Goal: Task Accomplishment & Management: Manage account settings

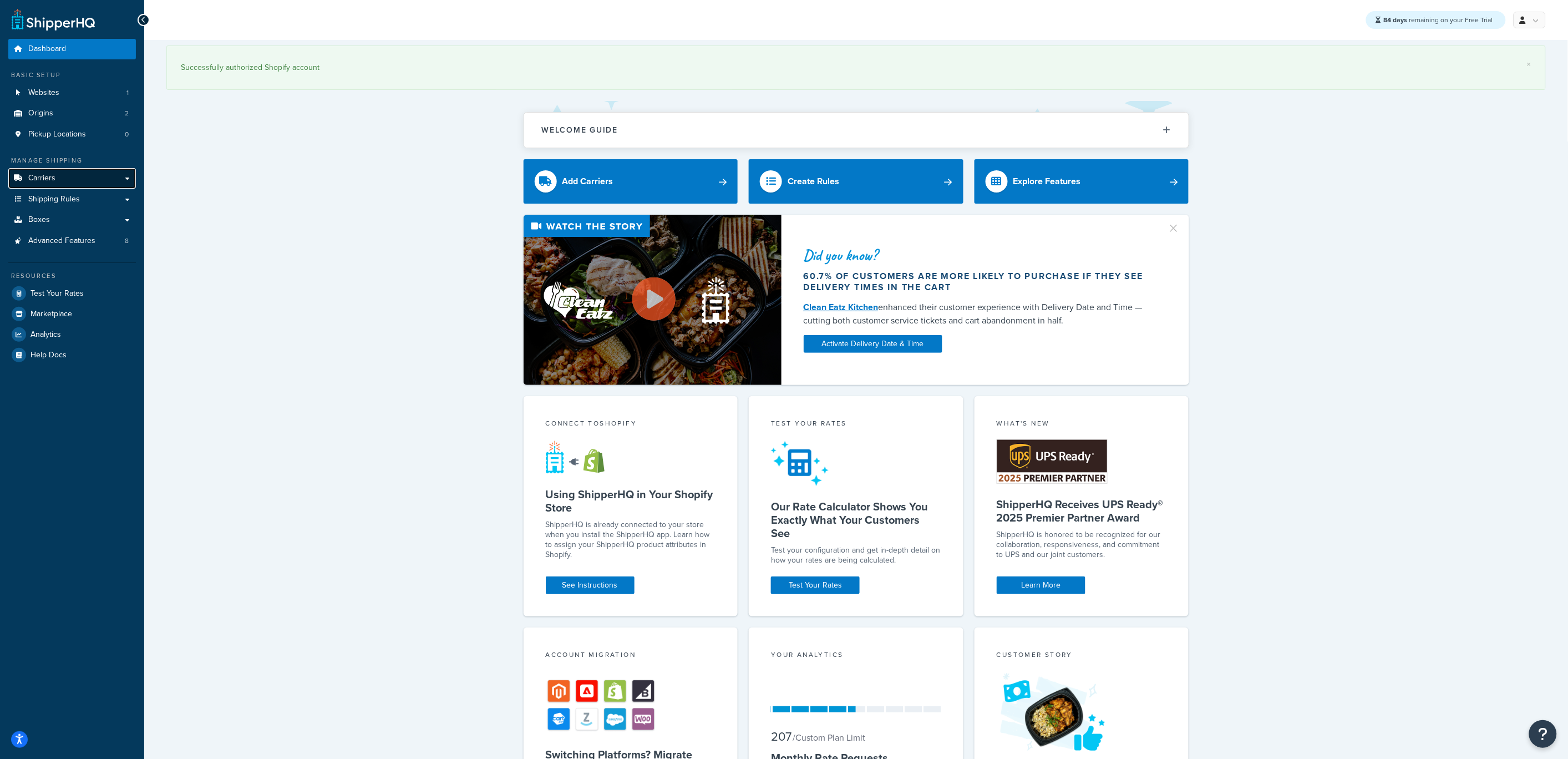
click at [65, 180] on link "Carriers" at bounding box center [72, 178] width 127 height 20
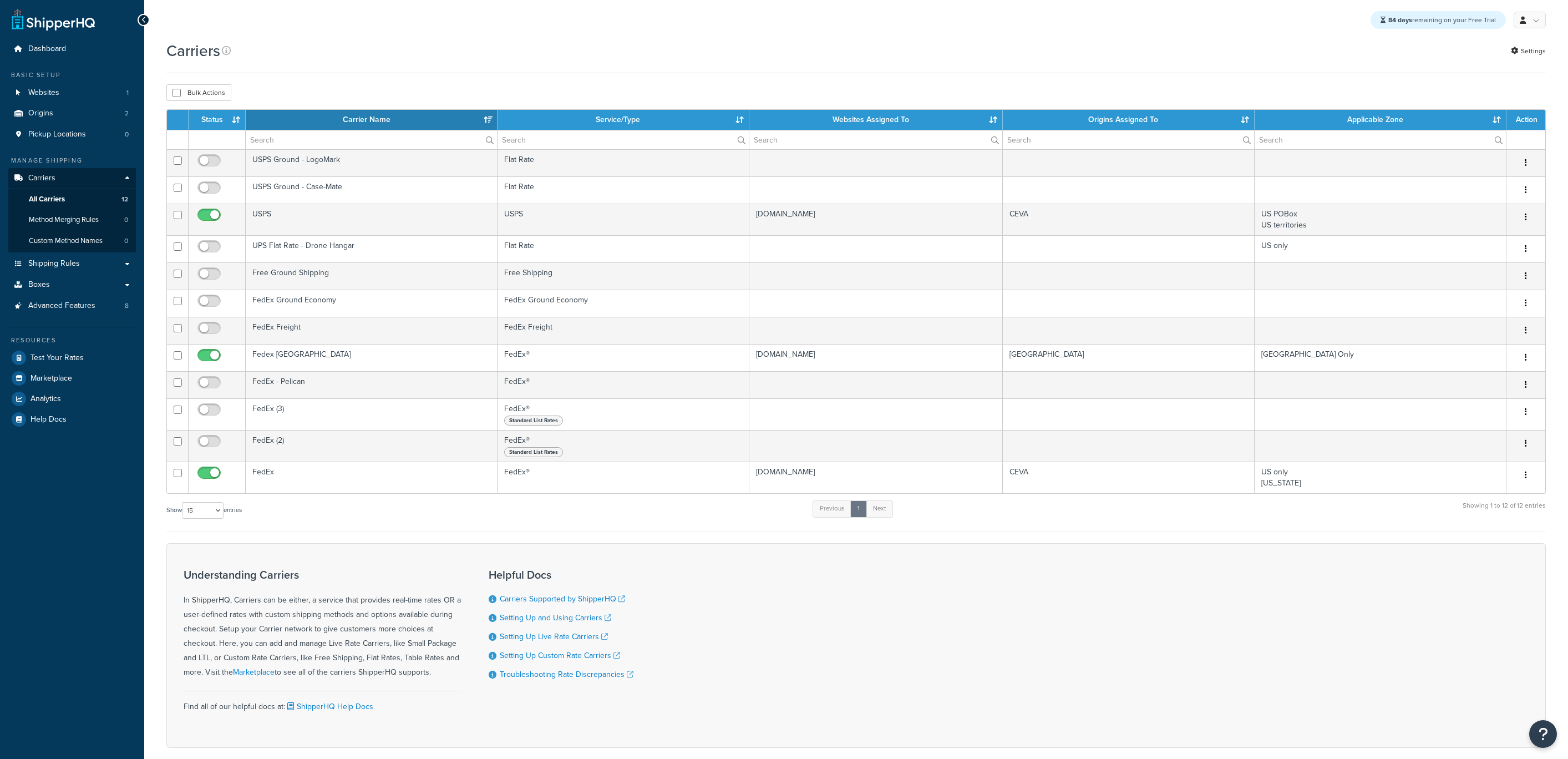
select select "15"
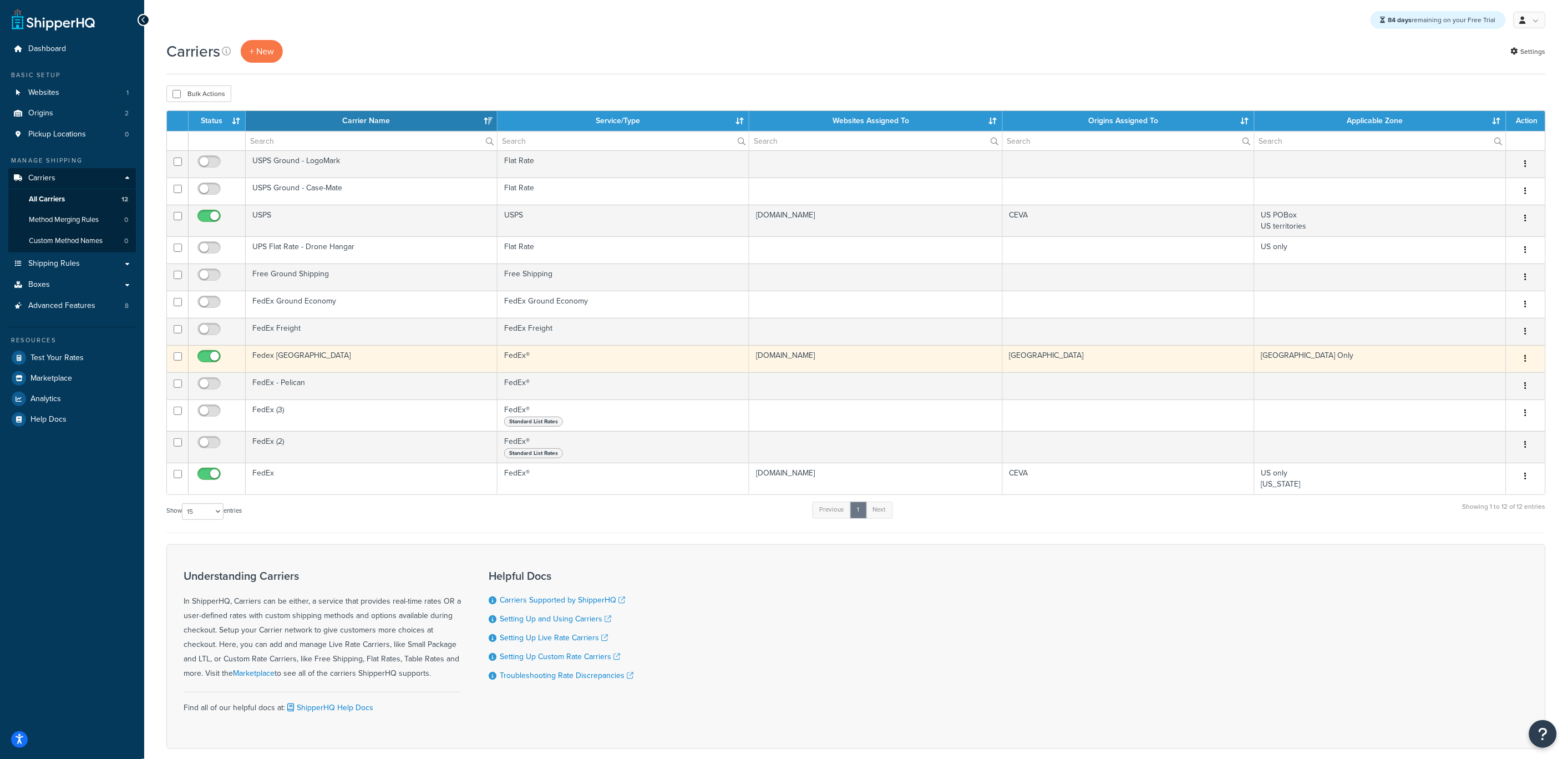
click at [320, 358] on td "Fedex [GEOGRAPHIC_DATA]" at bounding box center [371, 358] width 252 height 27
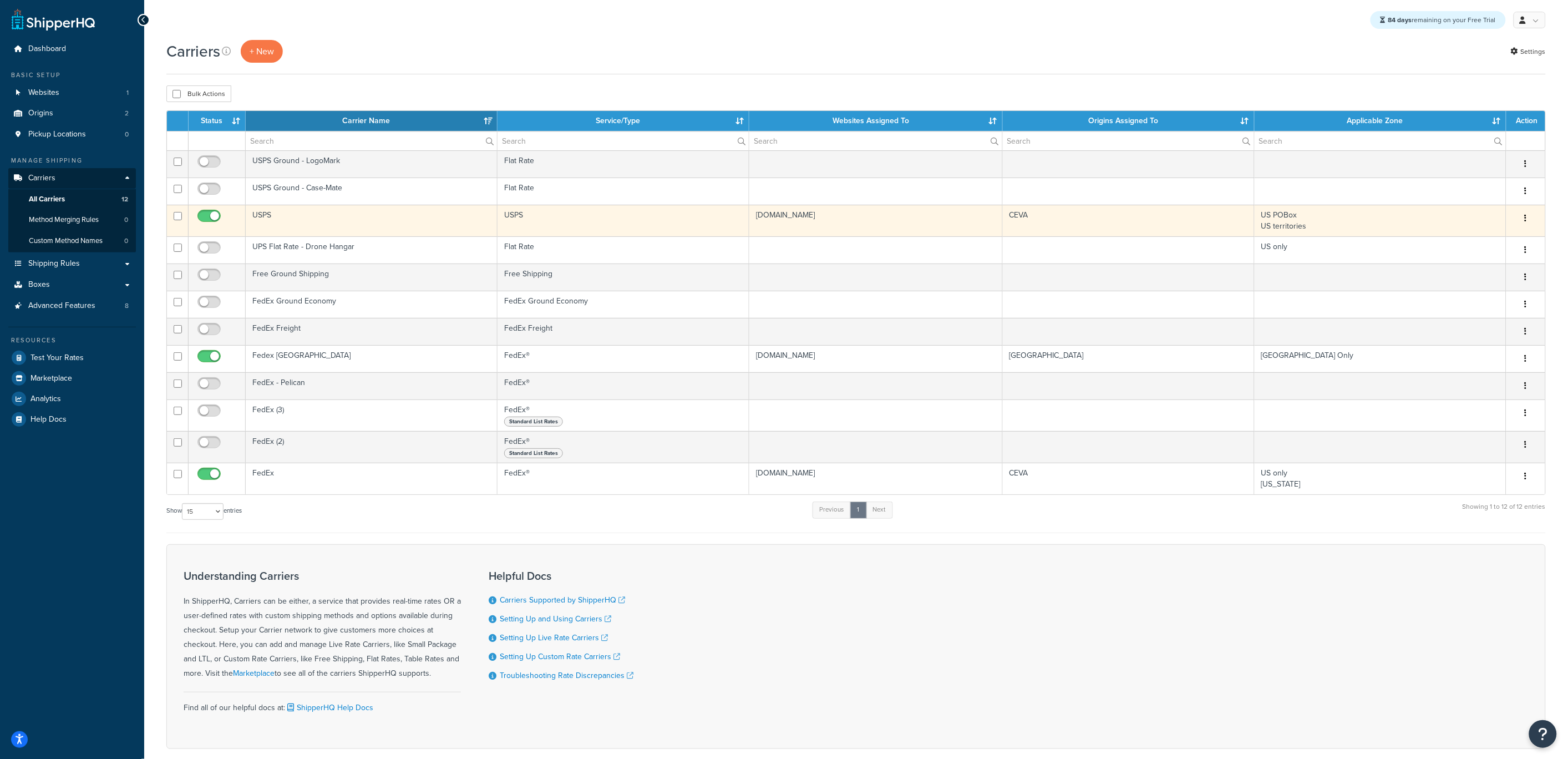
click at [293, 219] on td "USPS" at bounding box center [371, 221] width 252 height 32
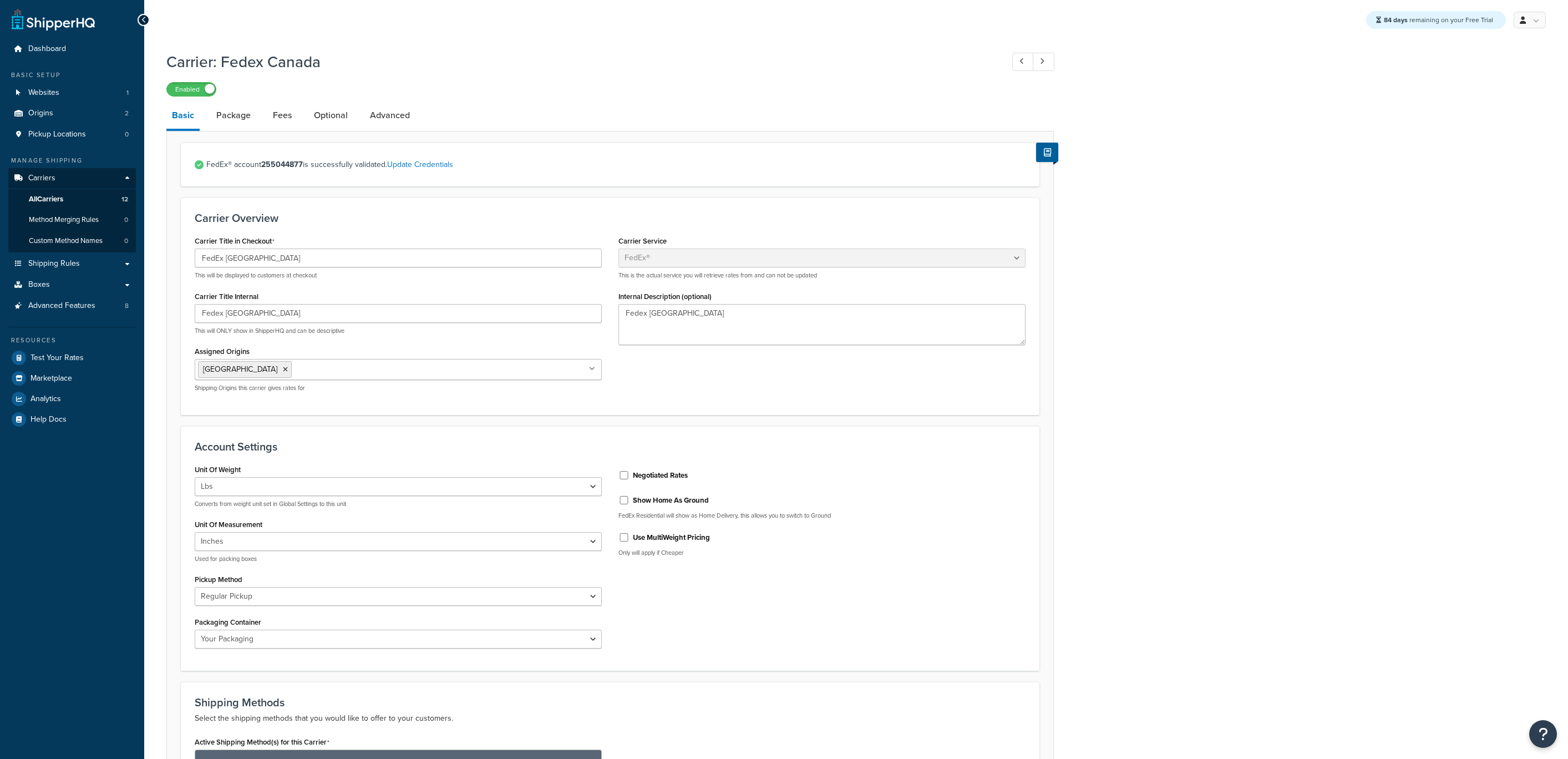
select select "fedEx"
select select "REGULAR_PICKUP"
select select "YOUR_PACKAGING"
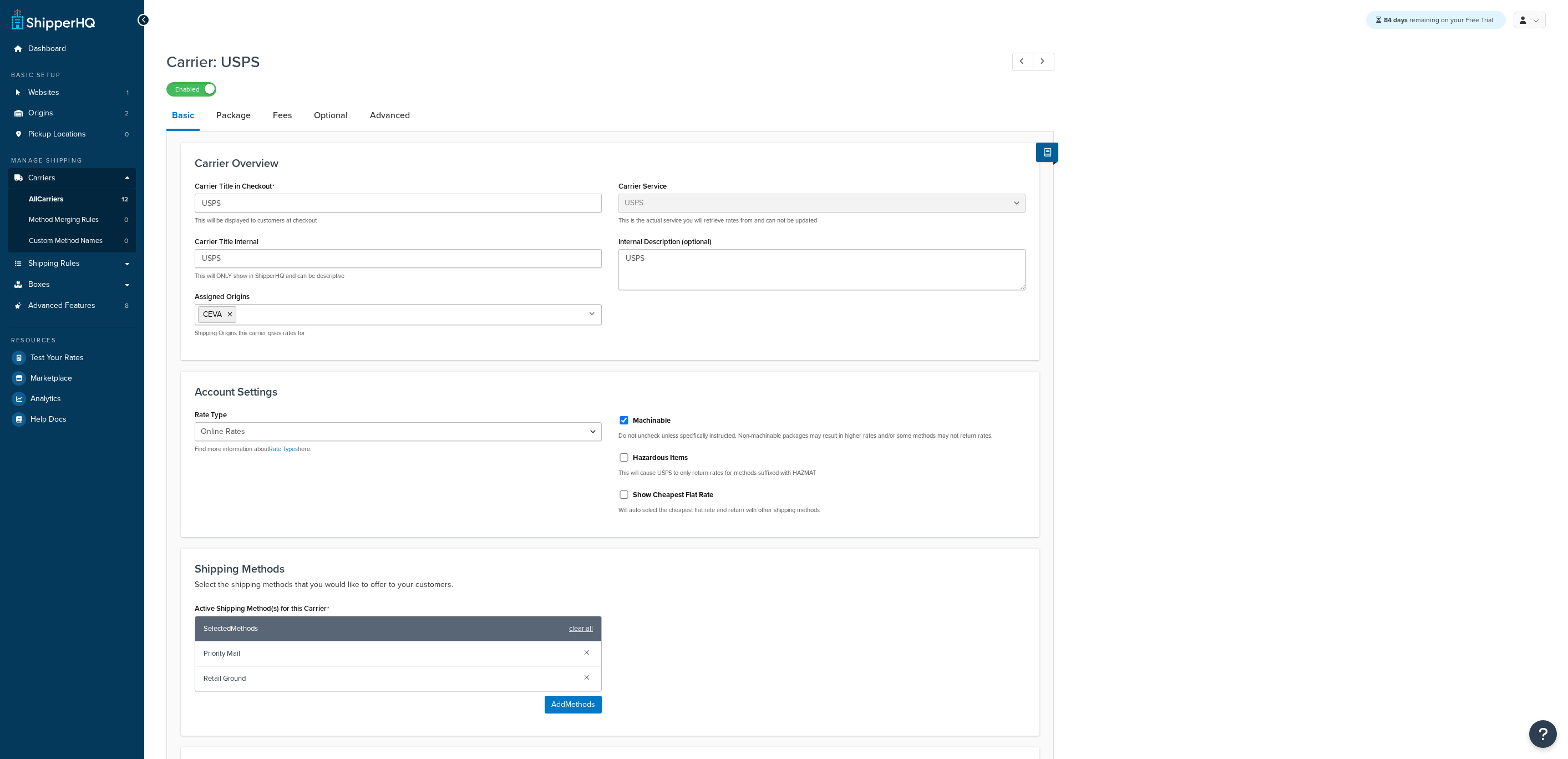
select select "usps"
select select "ONLINE"
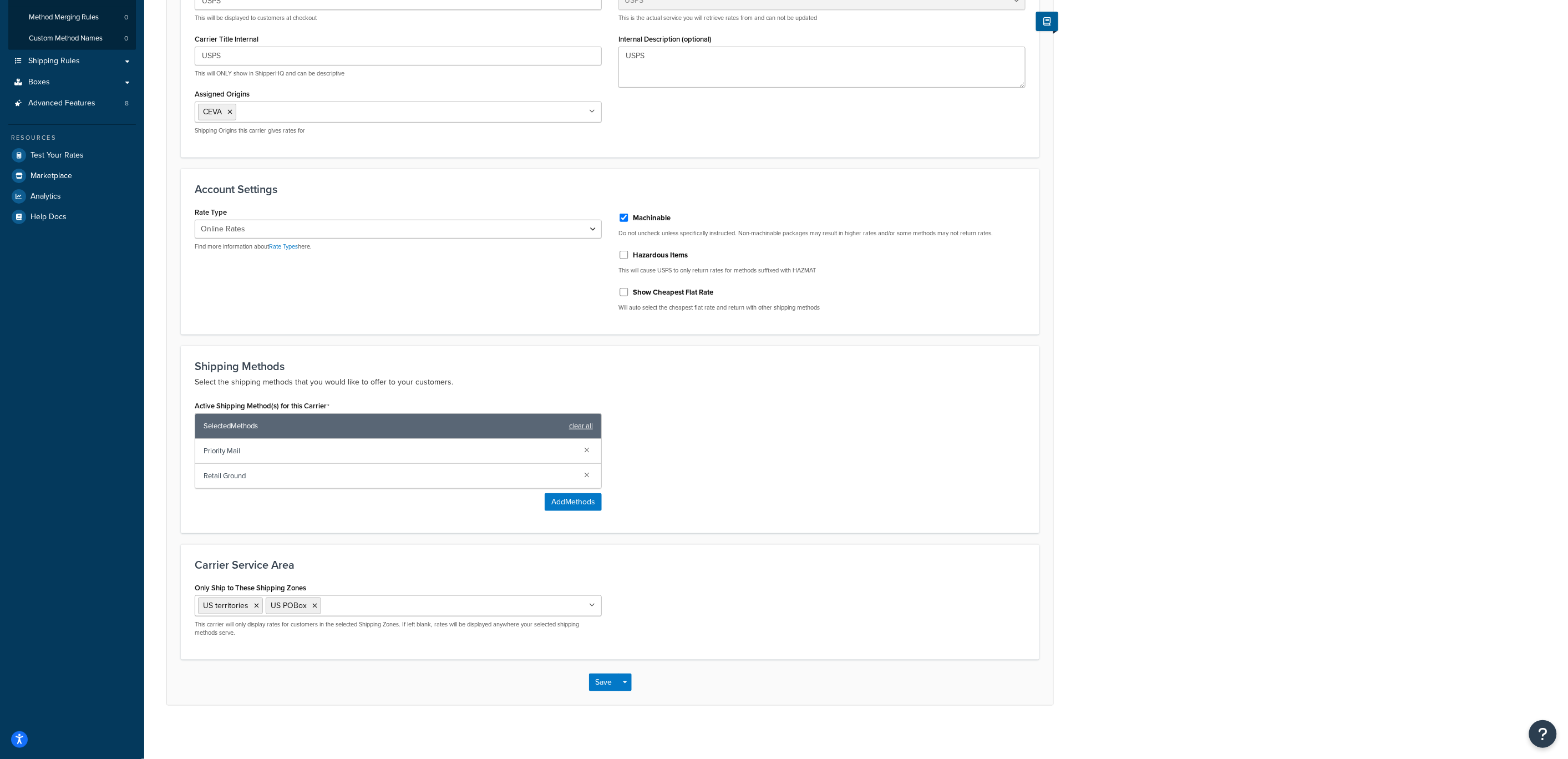
scroll to position [204, 0]
